Goal: Transaction & Acquisition: Purchase product/service

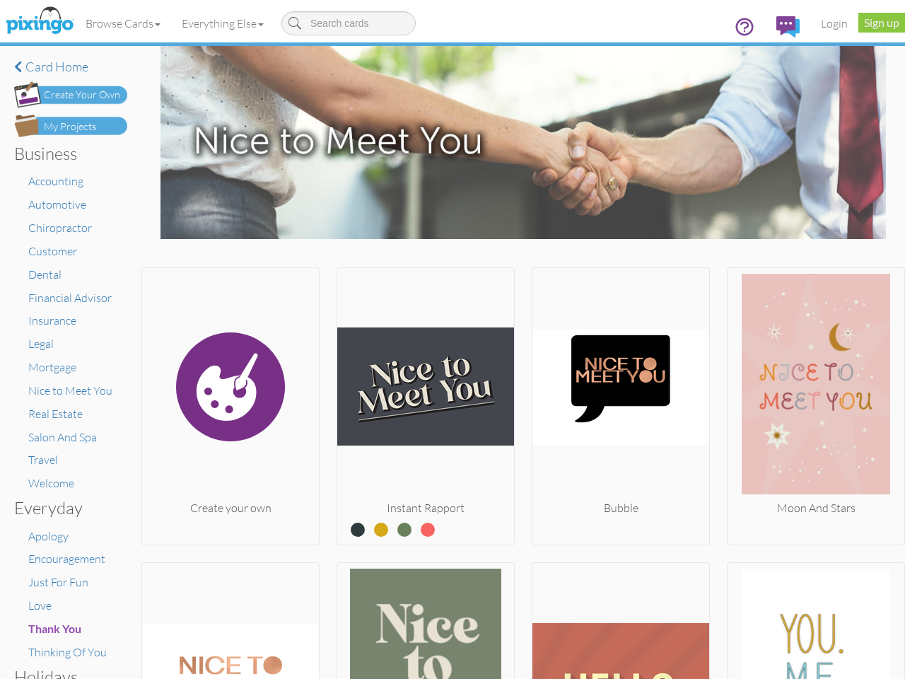
click at [452, 339] on img at bounding box center [425, 387] width 177 height 226
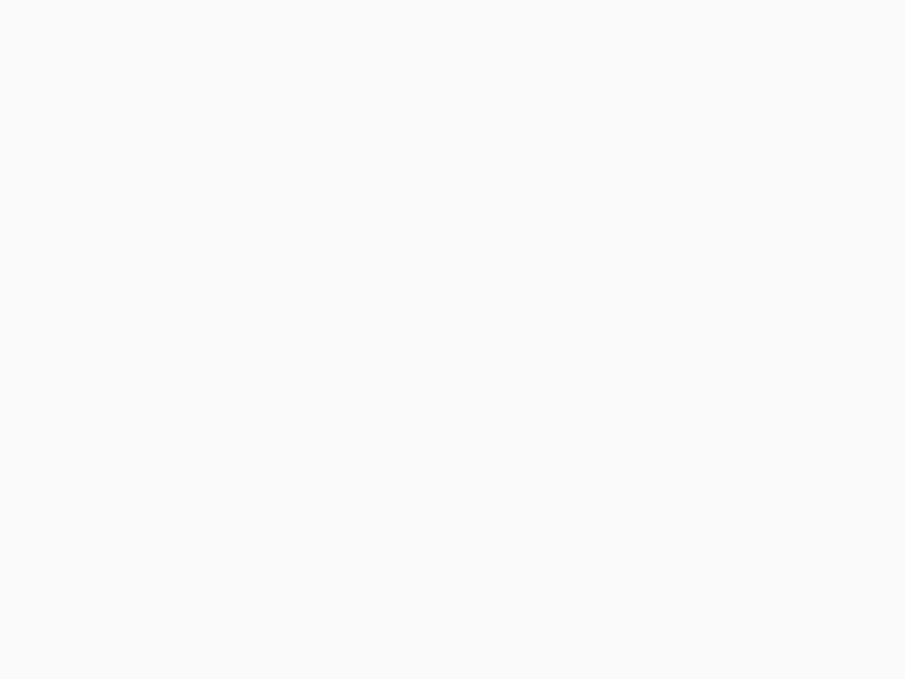
click at [124, 23] on body at bounding box center [452, 339] width 905 height 679
click at [225, 23] on body at bounding box center [452, 339] width 905 height 679
click at [229, 403] on body at bounding box center [452, 339] width 905 height 679
click at [421, 403] on body at bounding box center [452, 339] width 905 height 679
click at [614, 403] on body at bounding box center [452, 339] width 905 height 679
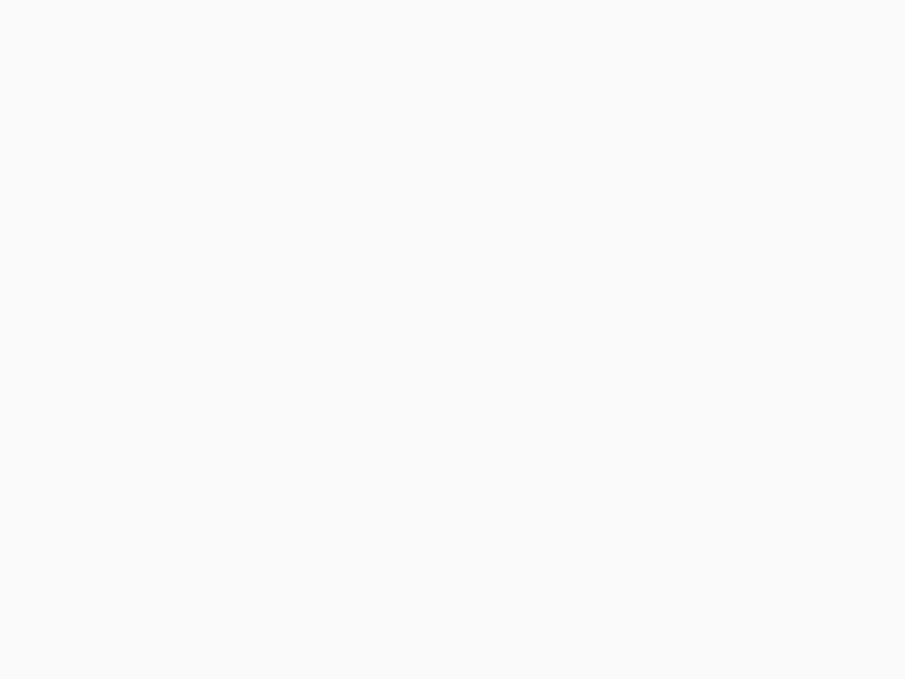
click at [805, 403] on body at bounding box center [452, 339] width 905 height 679
click at [229, 618] on body at bounding box center [452, 339] width 905 height 679
click at [421, 618] on body at bounding box center [452, 339] width 905 height 679
click at [614, 618] on body at bounding box center [452, 339] width 905 height 679
